Goal: Find contact information: Find contact information

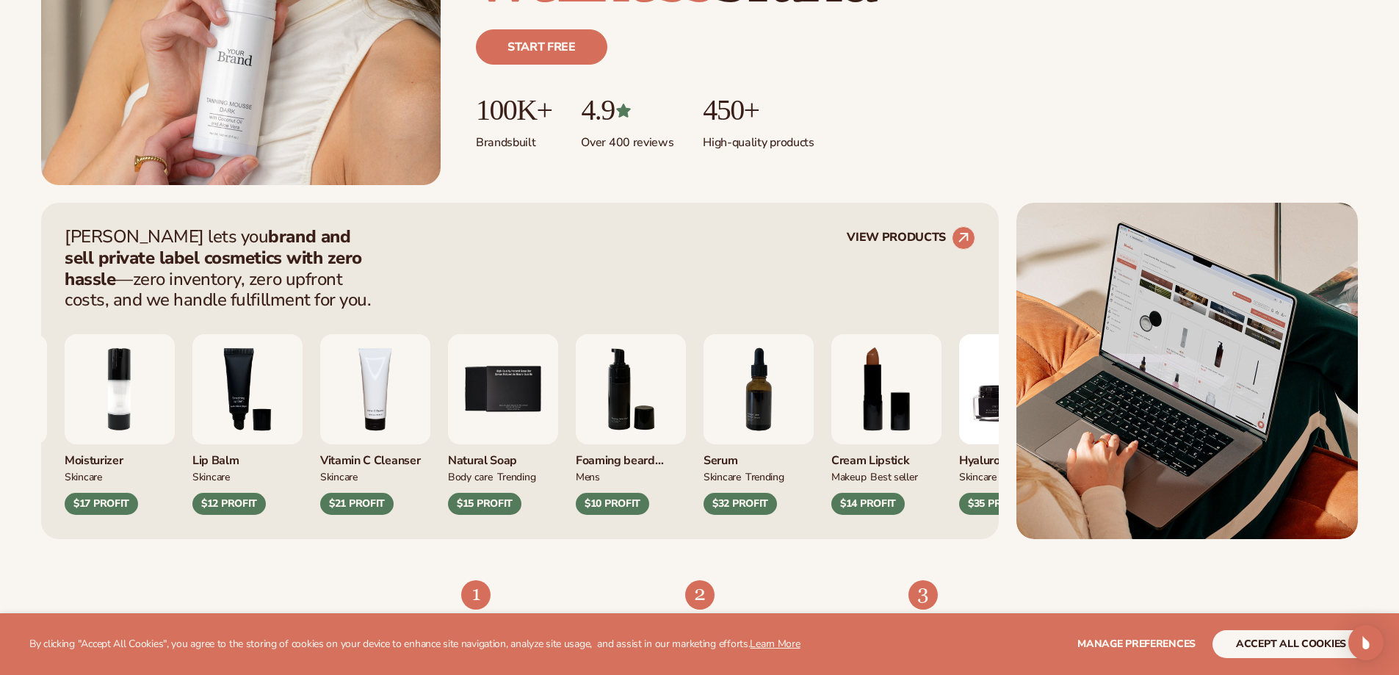
scroll to position [441, 0]
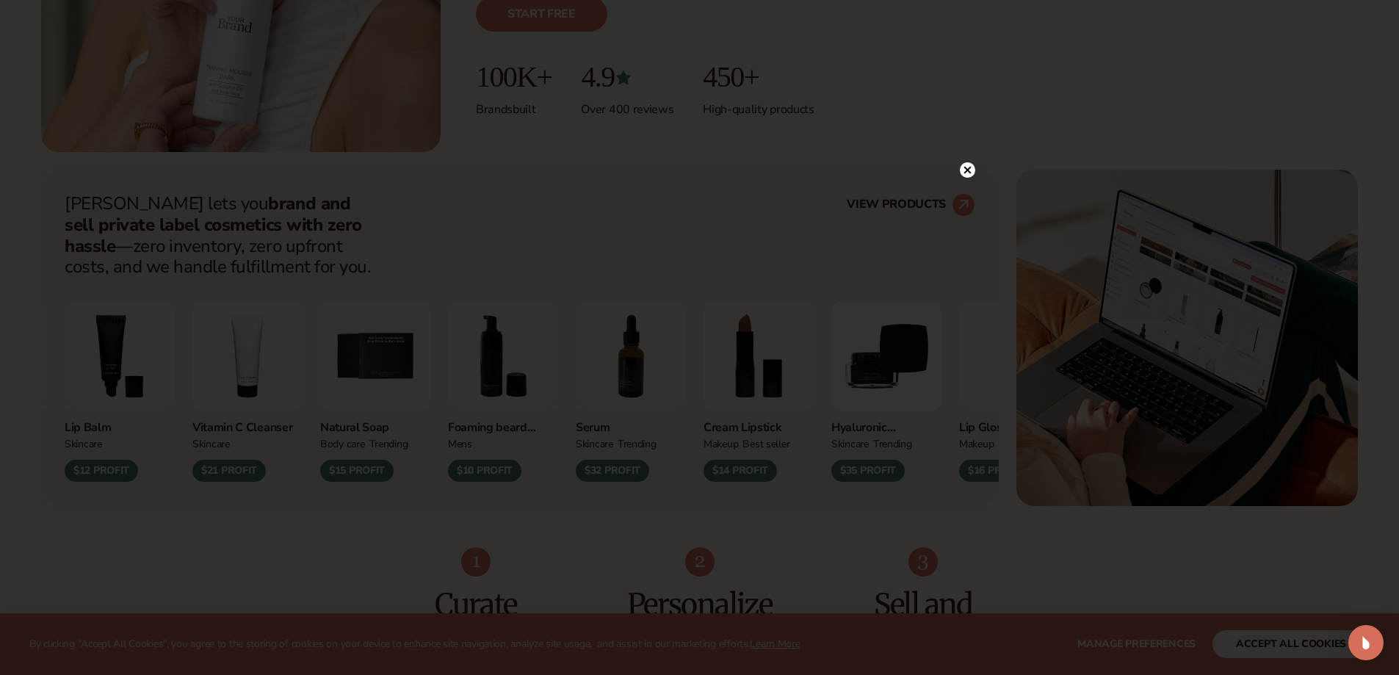
click at [964, 172] on circle at bounding box center [967, 169] width 15 height 15
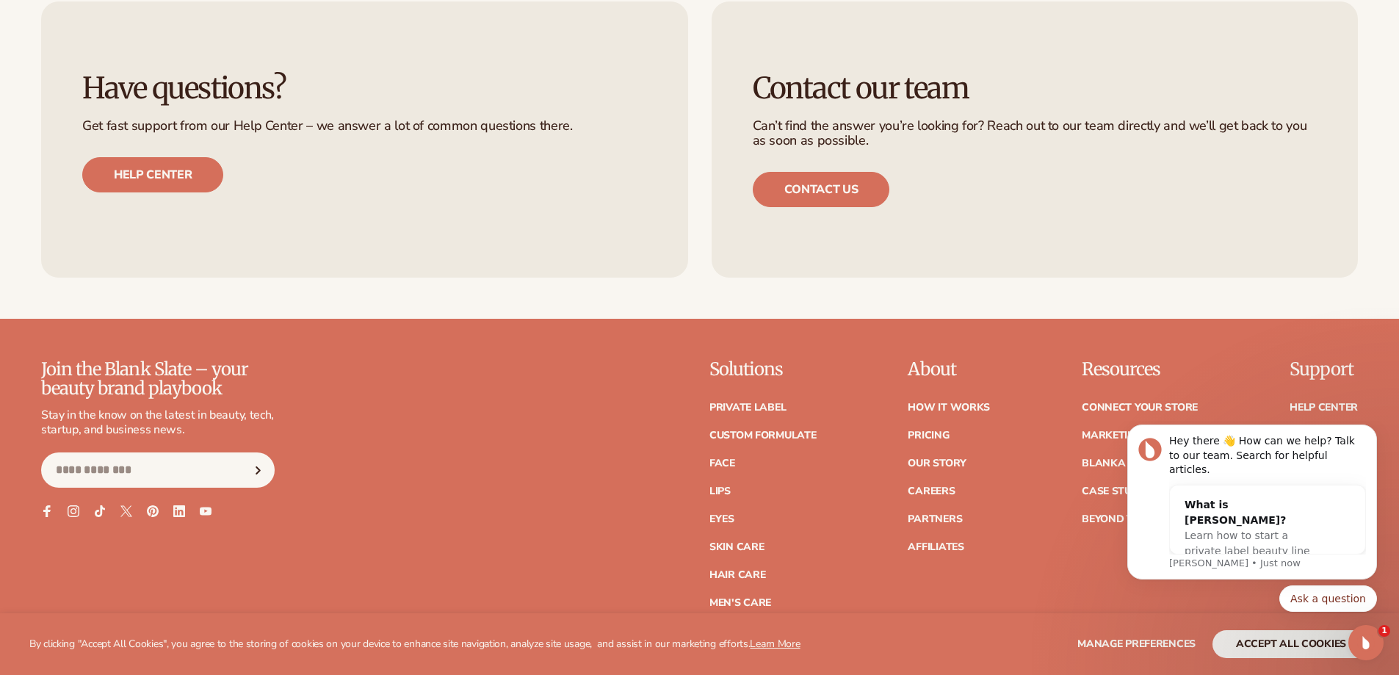
scroll to position [6464, 0]
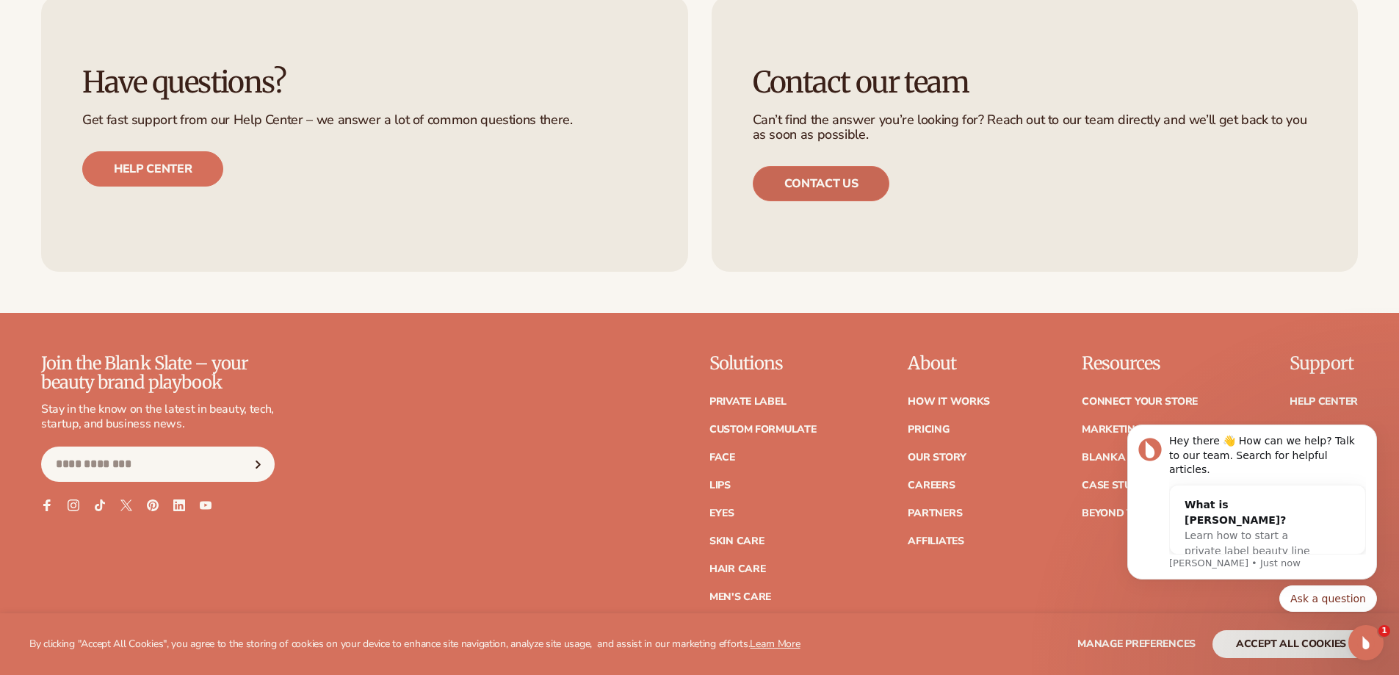
click at [833, 180] on link "Contact us" at bounding box center [821, 183] width 137 height 35
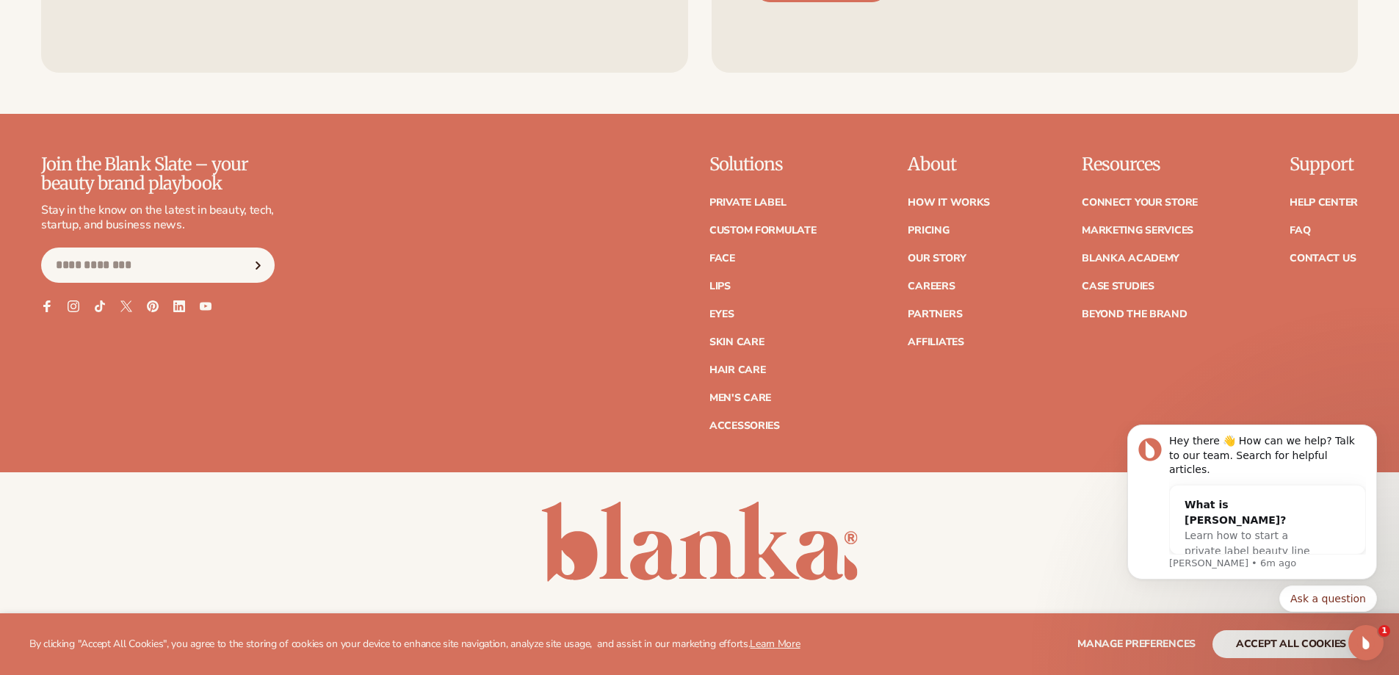
scroll to position [6711, 0]
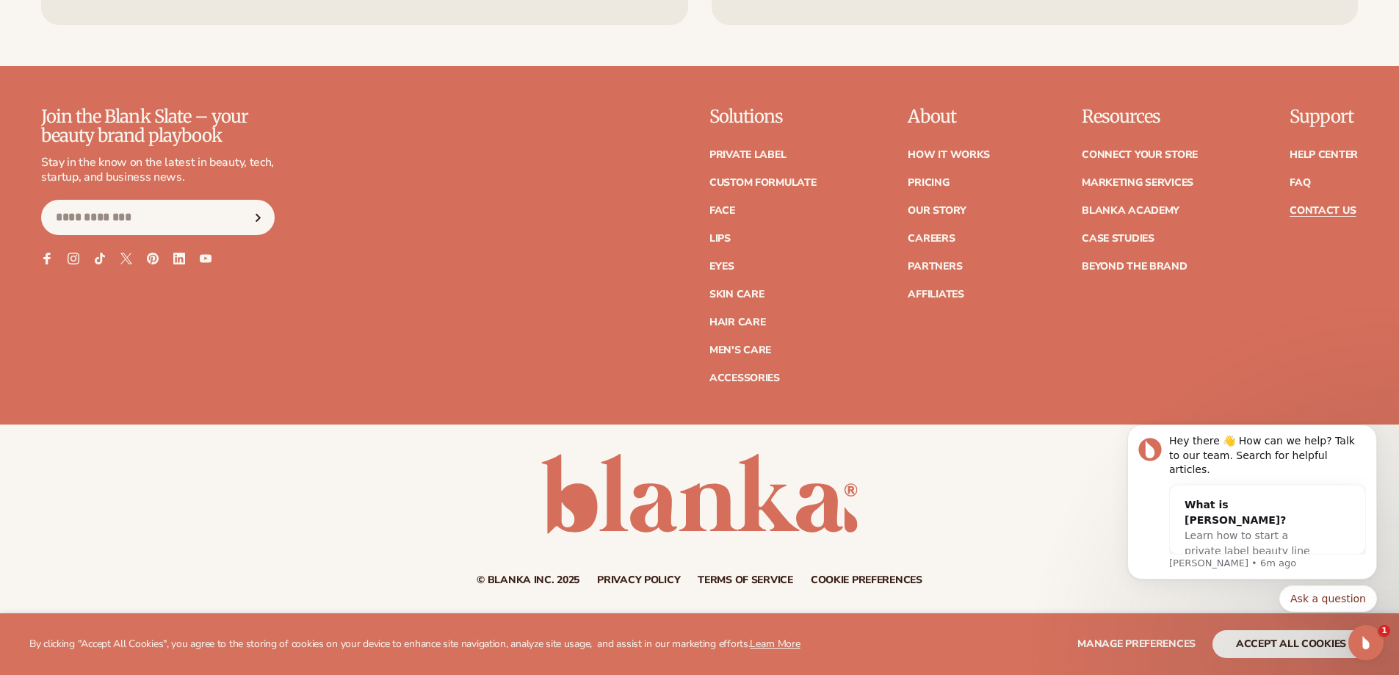
click at [1322, 212] on link "Contact Us" at bounding box center [1323, 211] width 66 height 10
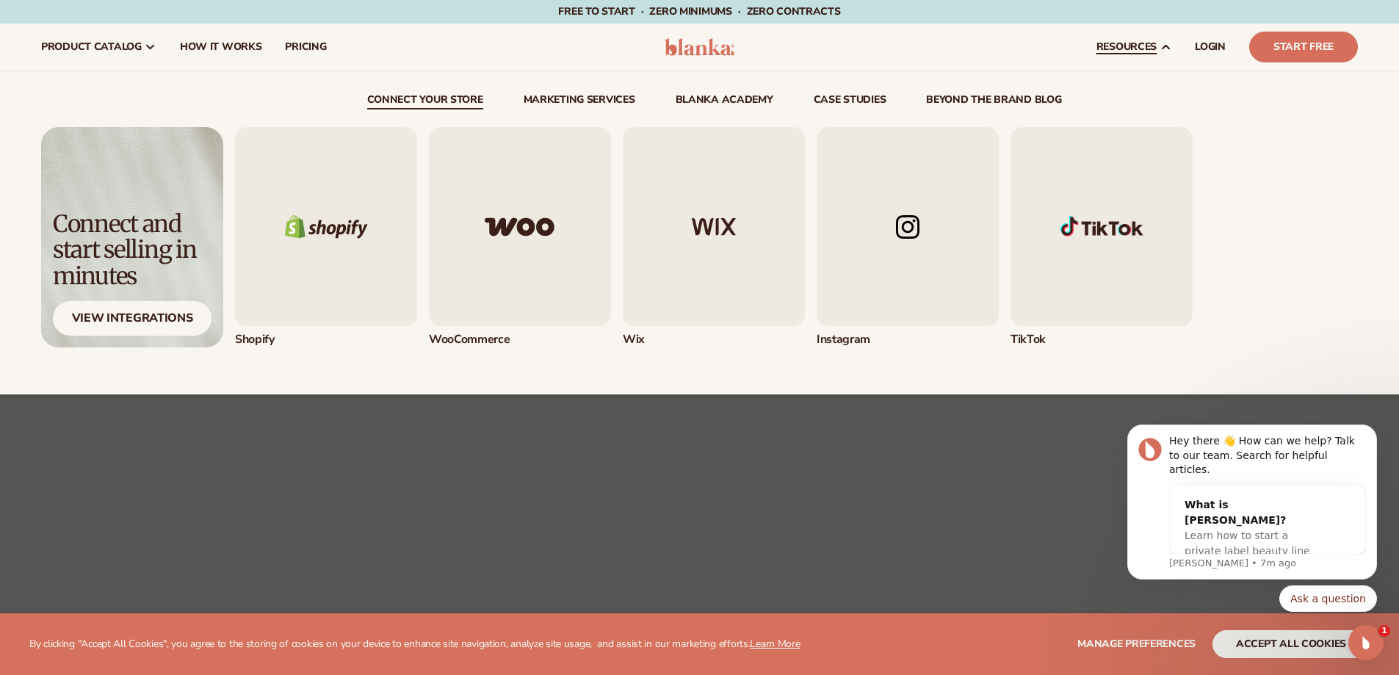
click at [1171, 42] on icon at bounding box center [1166, 47] width 12 height 12
